Goal: Find specific page/section: Find specific page/section

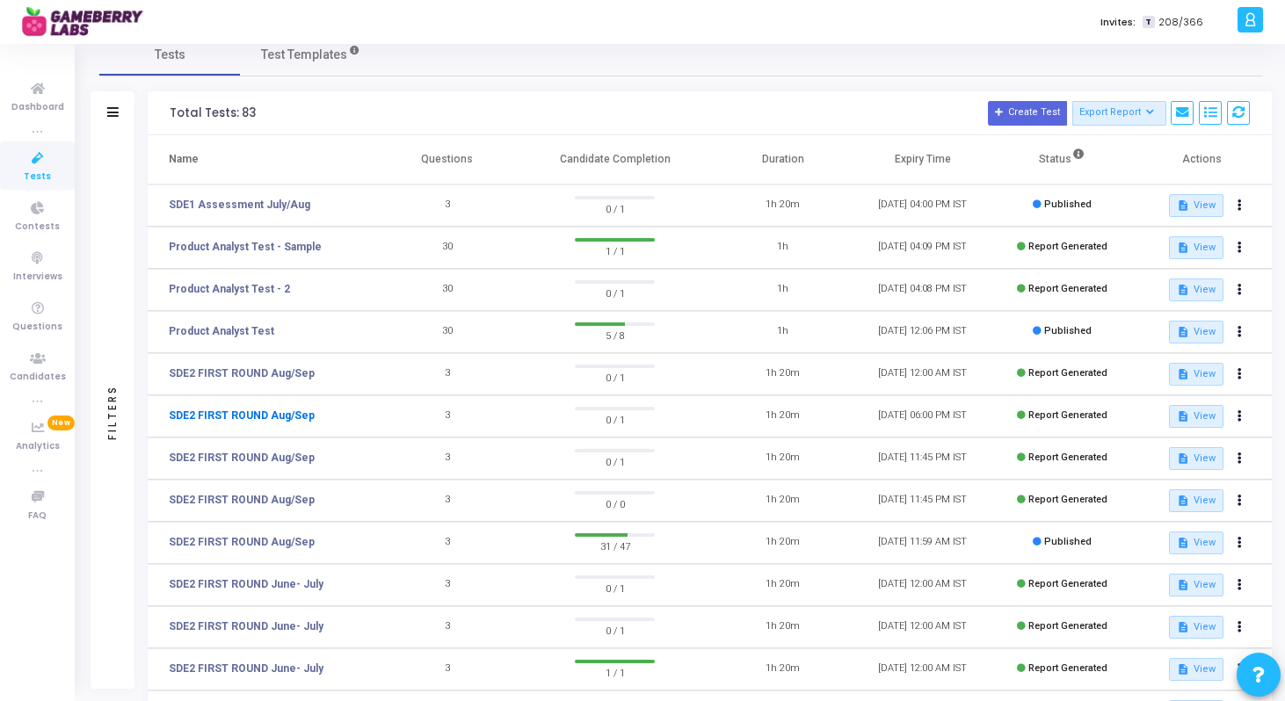
scroll to position [99, 0]
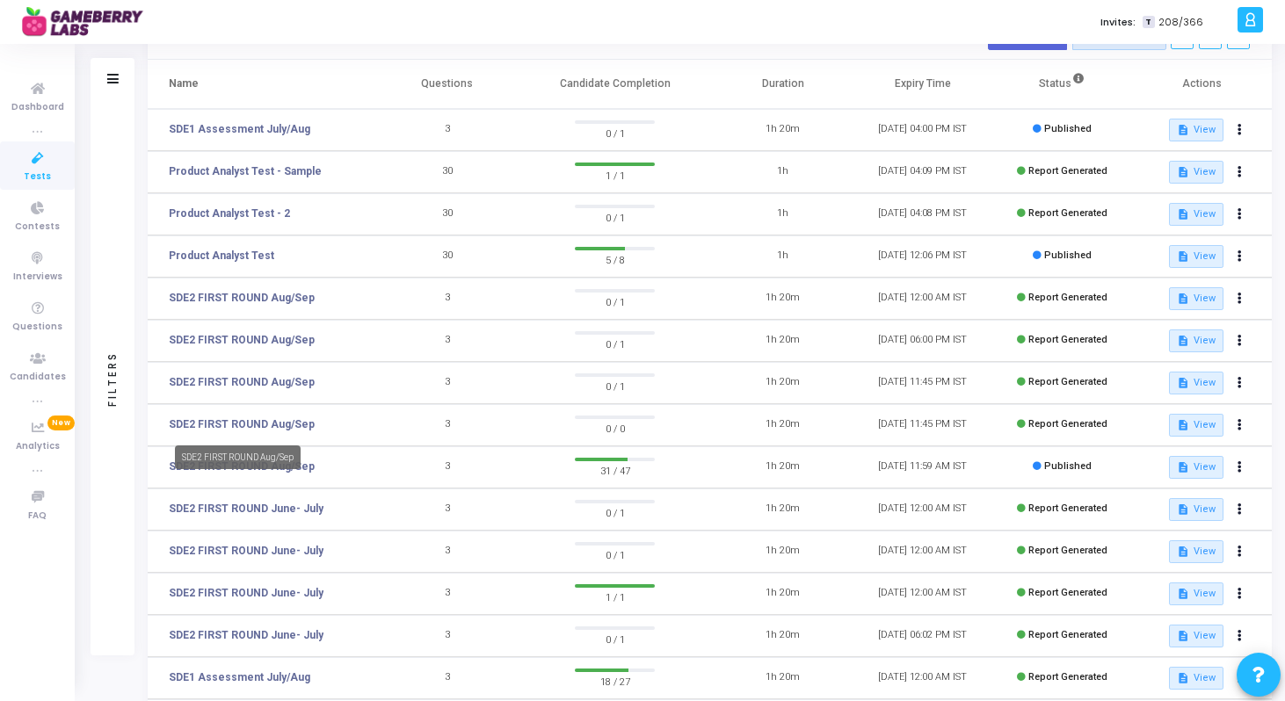
click at [281, 467] on div "SDE2 FIRST ROUND Aug/Sep" at bounding box center [238, 458] width 126 height 24
click at [281, 465] on link "SDE2 FIRST ROUND Aug/Sep" at bounding box center [242, 467] width 146 height 16
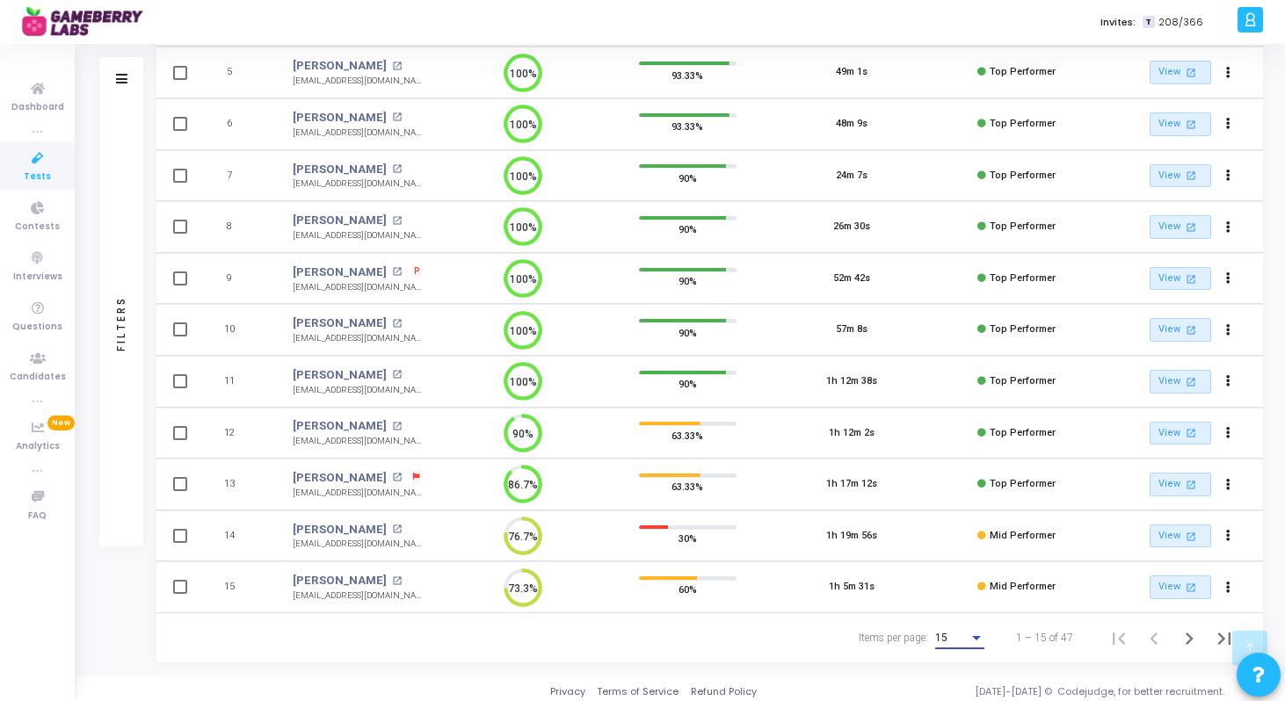
click at [954, 642] on div "15" at bounding box center [951, 639] width 33 height 12
click at [950, 632] on span "50" at bounding box center [960, 629] width 49 height 32
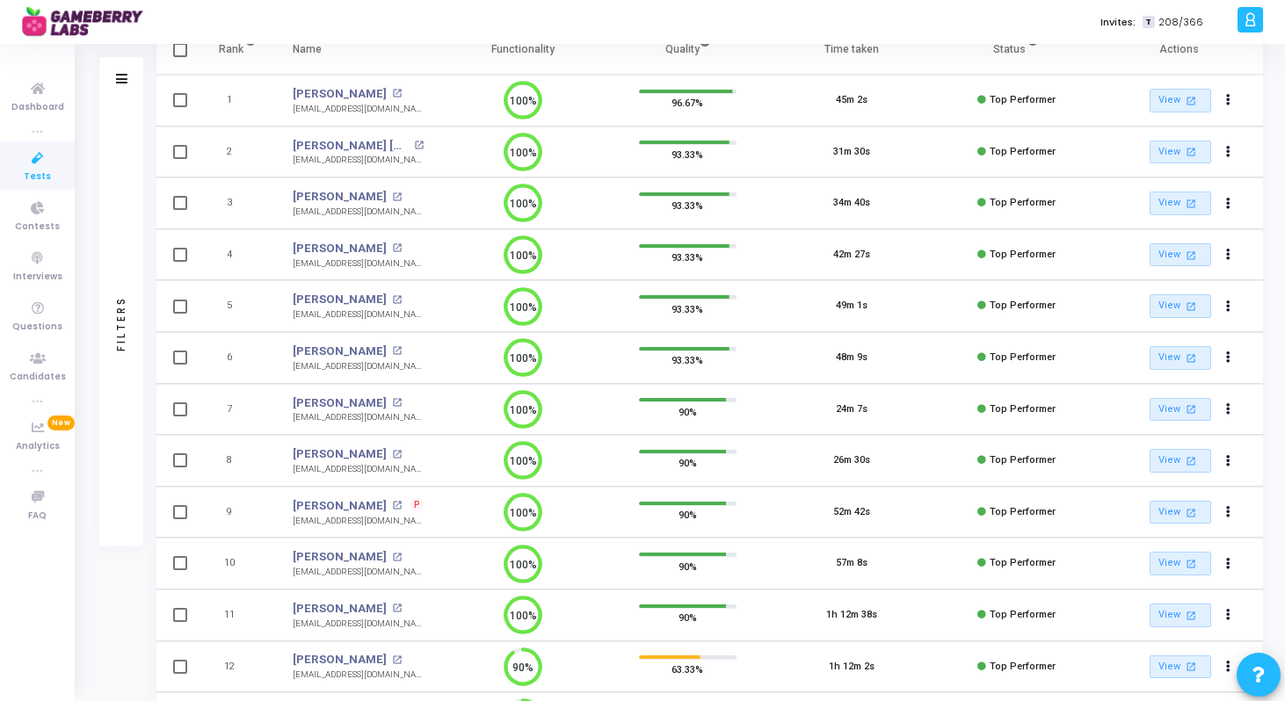
scroll to position [1524, 0]
